Goal: Task Accomplishment & Management: Use online tool/utility

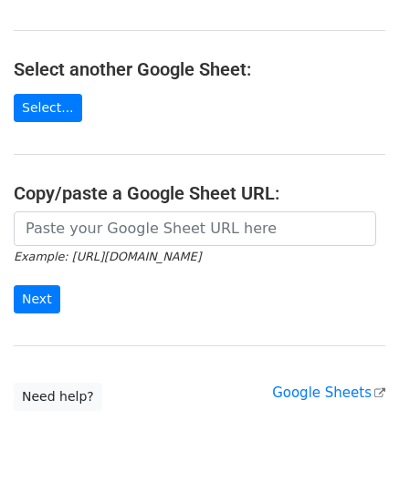
scroll to position [182, 0]
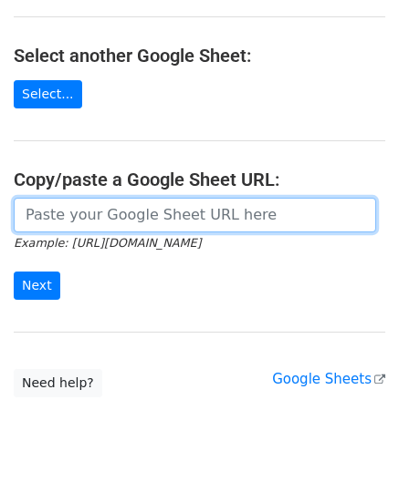
click at [76, 218] on input "url" at bounding box center [195, 215] width 362 height 35
paste input "[URL][DOMAIN_NAME]"
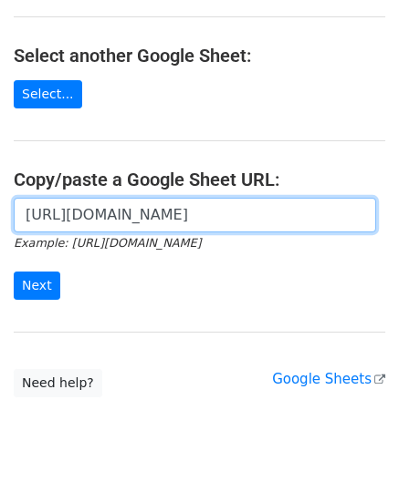
scroll to position [0, 396]
type input "[URL][DOMAIN_NAME]"
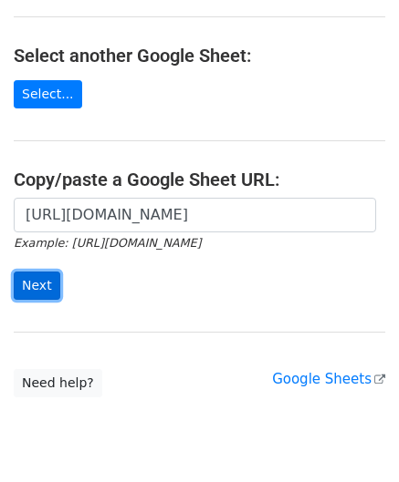
click at [45, 276] on input "Next" at bounding box center [37, 286] width 47 height 28
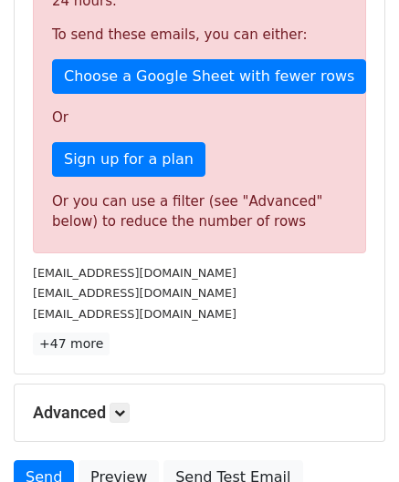
scroll to position [616, 0]
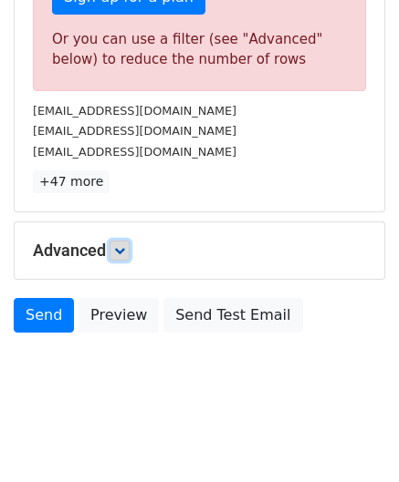
click at [115, 243] on link at bounding box center [119, 251] width 20 height 20
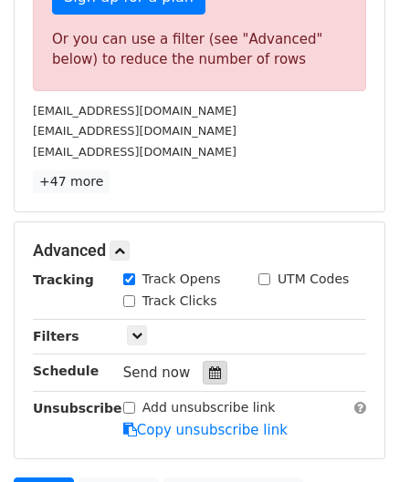
click at [202, 363] on div at bounding box center [214, 373] width 25 height 24
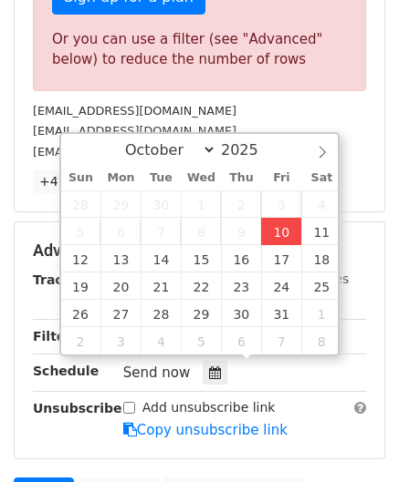
type input "[DATE] 12:00"
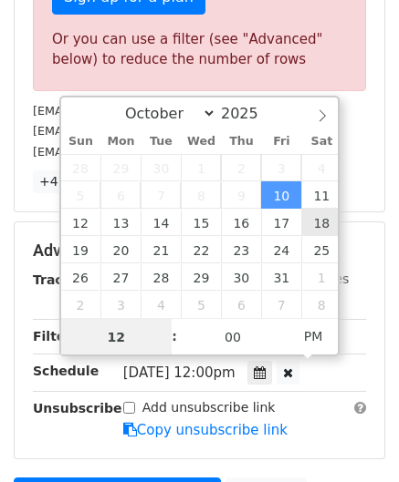
paste input "0"
type input "10"
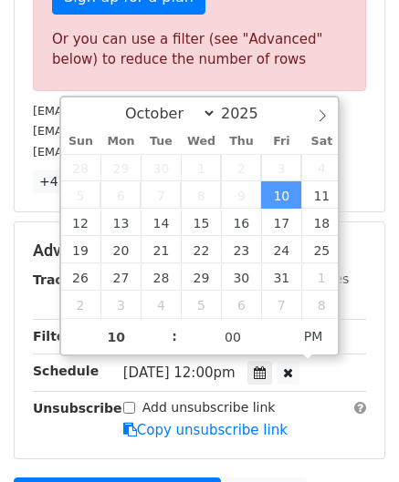
type input "[DATE] 22:00"
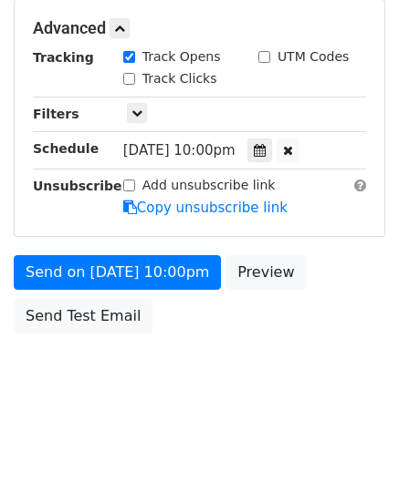
scroll to position [741, 0]
